Goal: Task Accomplishment & Management: Manage account settings

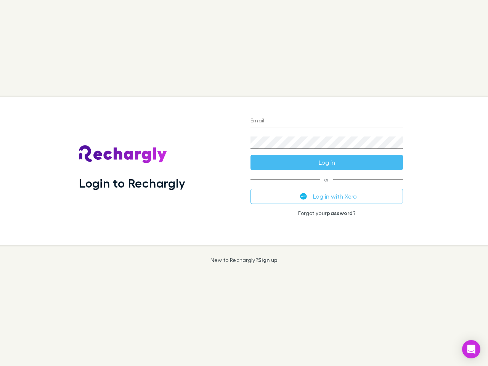
click at [244, 183] on div "Login to Rechargly" at bounding box center [158, 171] width 171 height 148
click at [327, 121] on input "Email" at bounding box center [326, 121] width 152 height 12
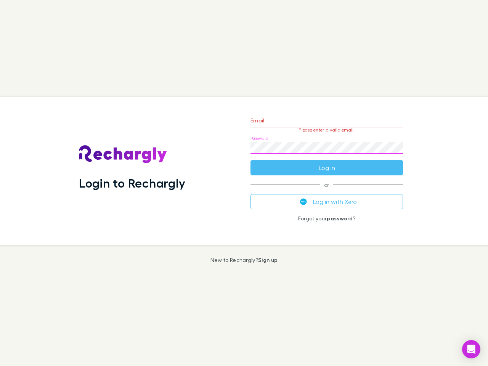
click at [327, 162] on form "Email Please enter a valid email. Password Log in" at bounding box center [326, 142] width 152 height 66
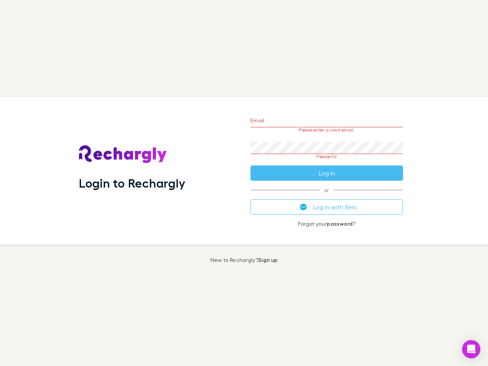
click at [327, 196] on div "Email Please enter a valid email. Password Please fill Log in or Log in with Xe…" at bounding box center [326, 171] width 165 height 148
click at [471, 349] on icon "Open Intercom Messenger" at bounding box center [471, 348] width 8 height 9
